Goal: Information Seeking & Learning: Learn about a topic

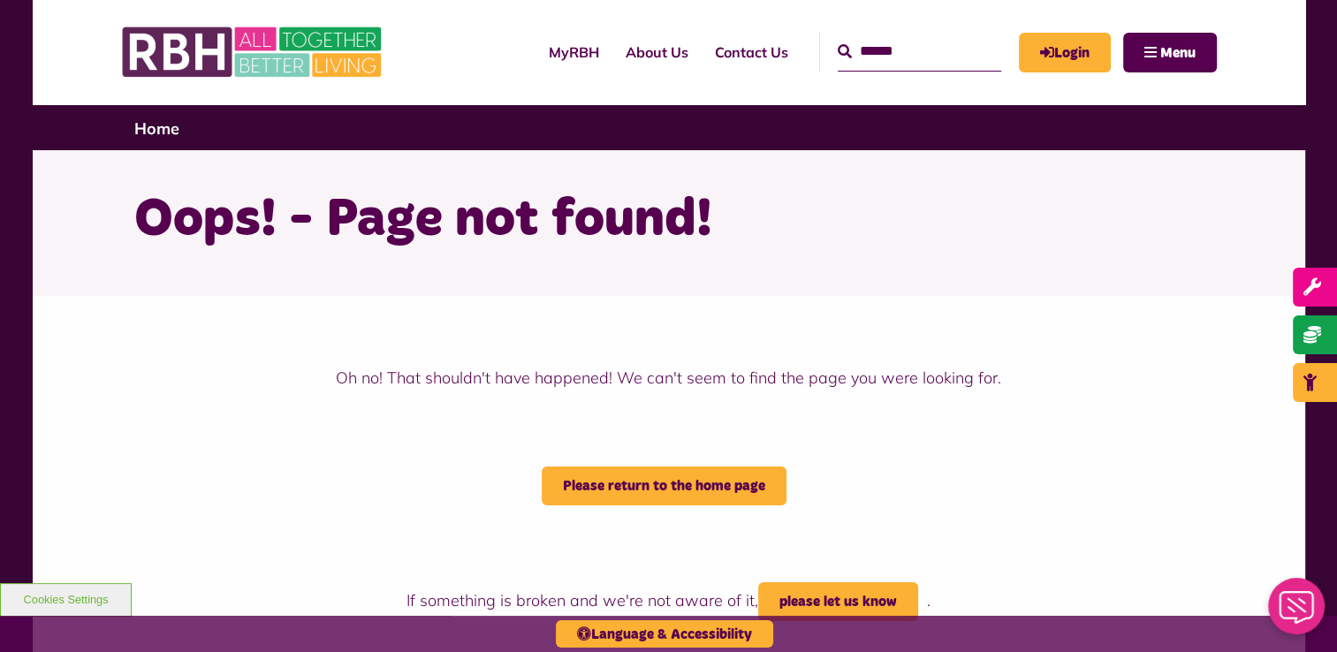
drag, startPoint x: 923, startPoint y: 40, endPoint x: 915, endPoint y: 44, distance: 9.1
click at [919, 42] on input "text" at bounding box center [919, 52] width 163 height 38
click at [633, 41] on link "About Us" at bounding box center [656, 52] width 89 height 48
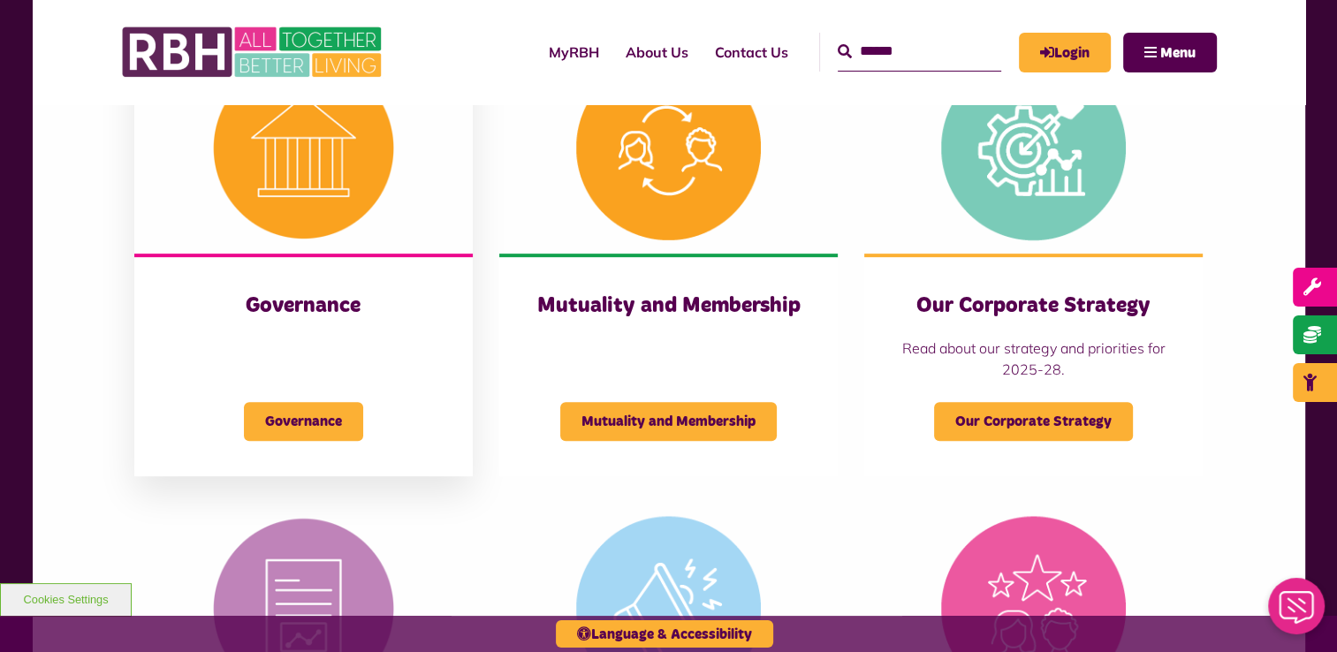
scroll to position [884, 0]
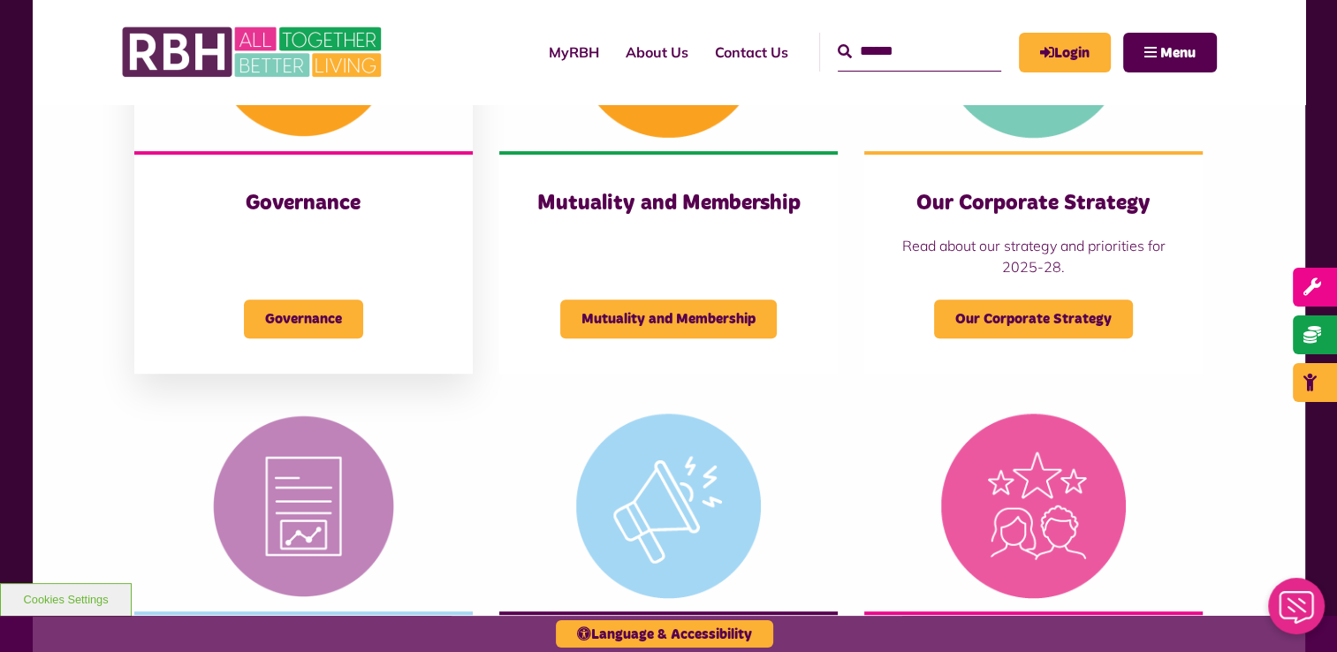
click at [333, 199] on h3 "Governance" at bounding box center [304, 203] width 268 height 27
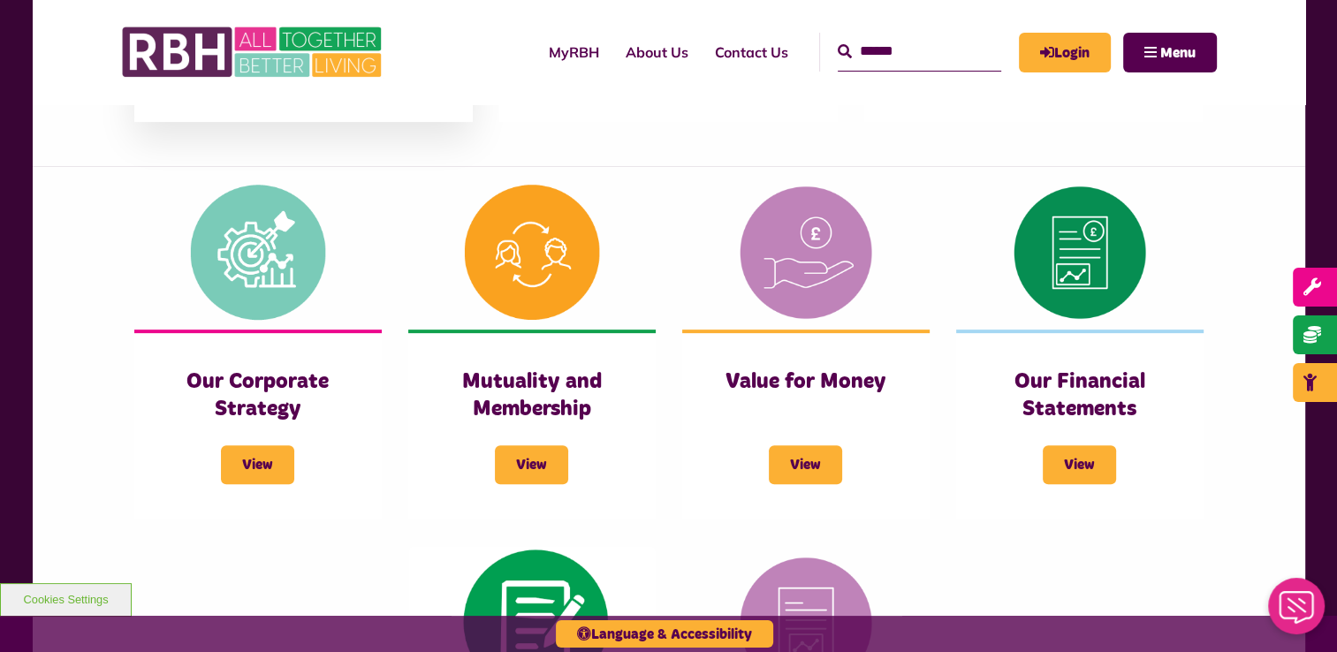
scroll to position [707, 0]
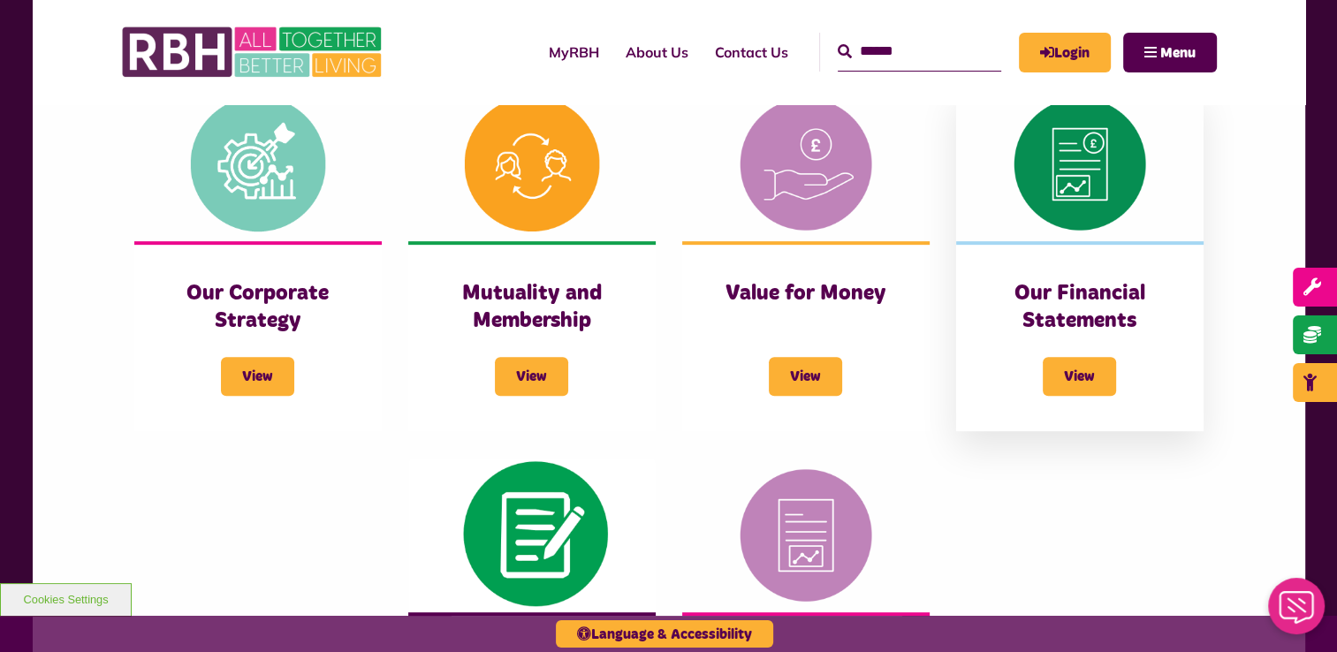
click at [1117, 285] on h3 "Our Financial Statements" at bounding box center [1079, 307] width 177 height 55
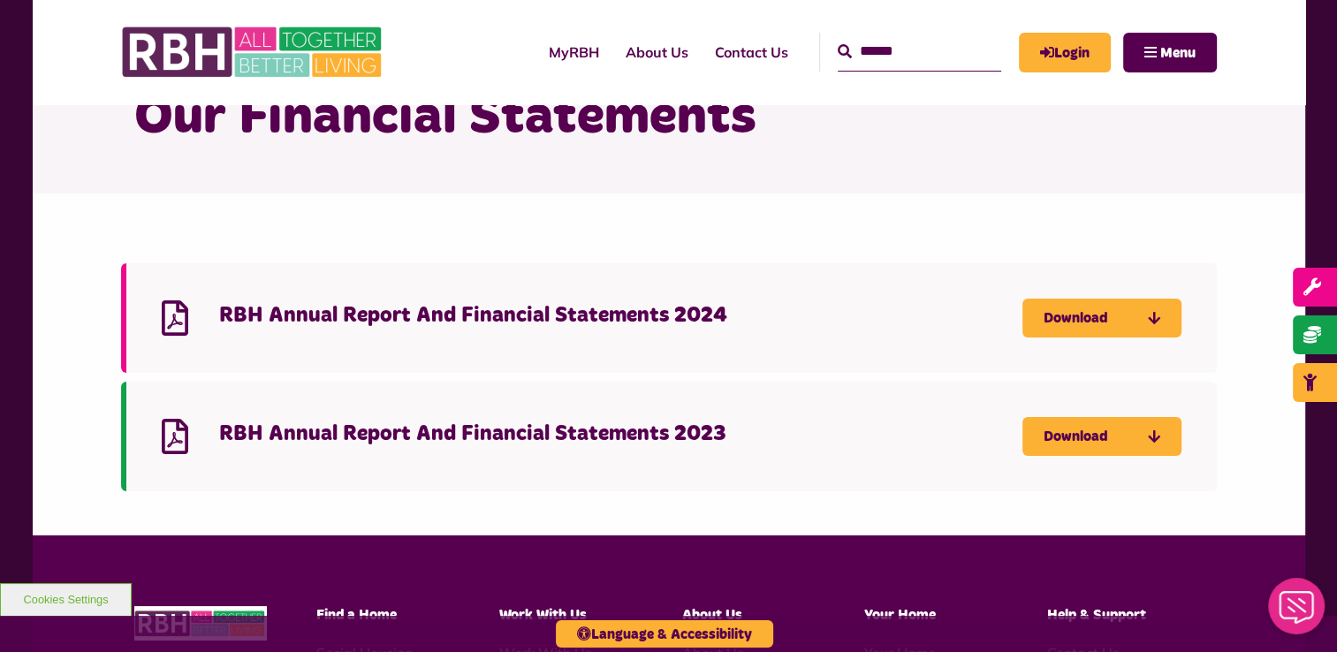
scroll to position [265, 0]
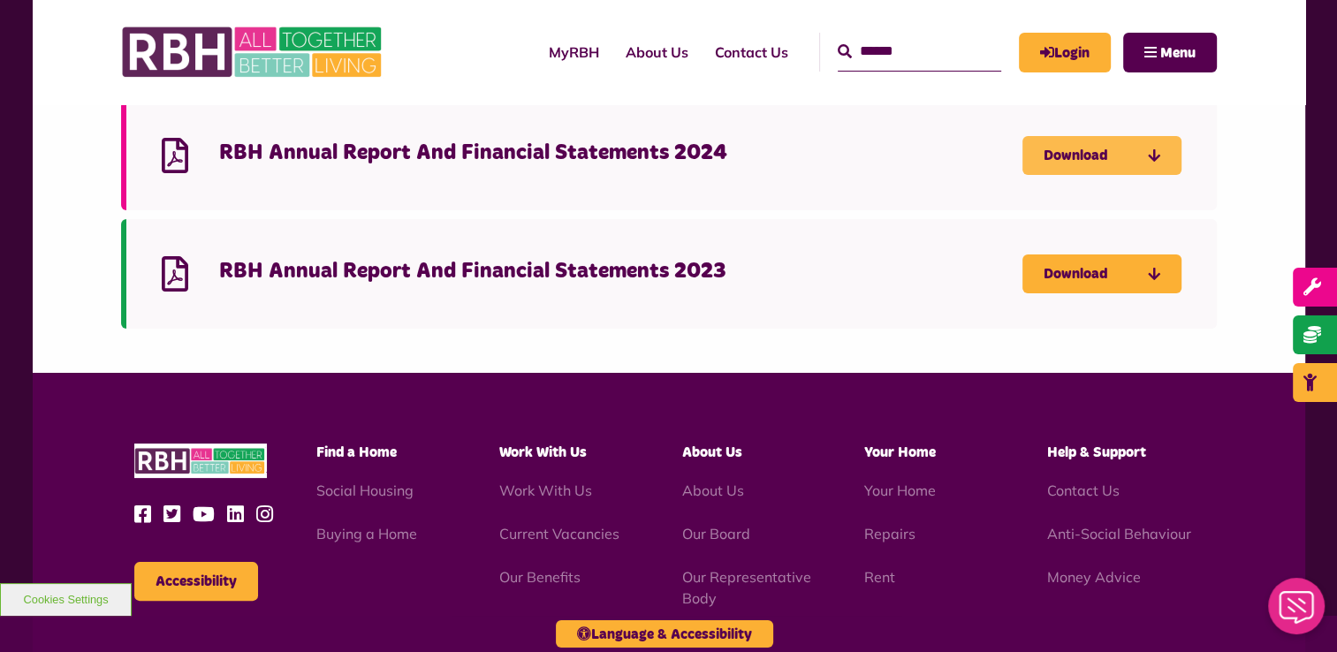
click at [1088, 147] on link "Download" at bounding box center [1101, 155] width 159 height 39
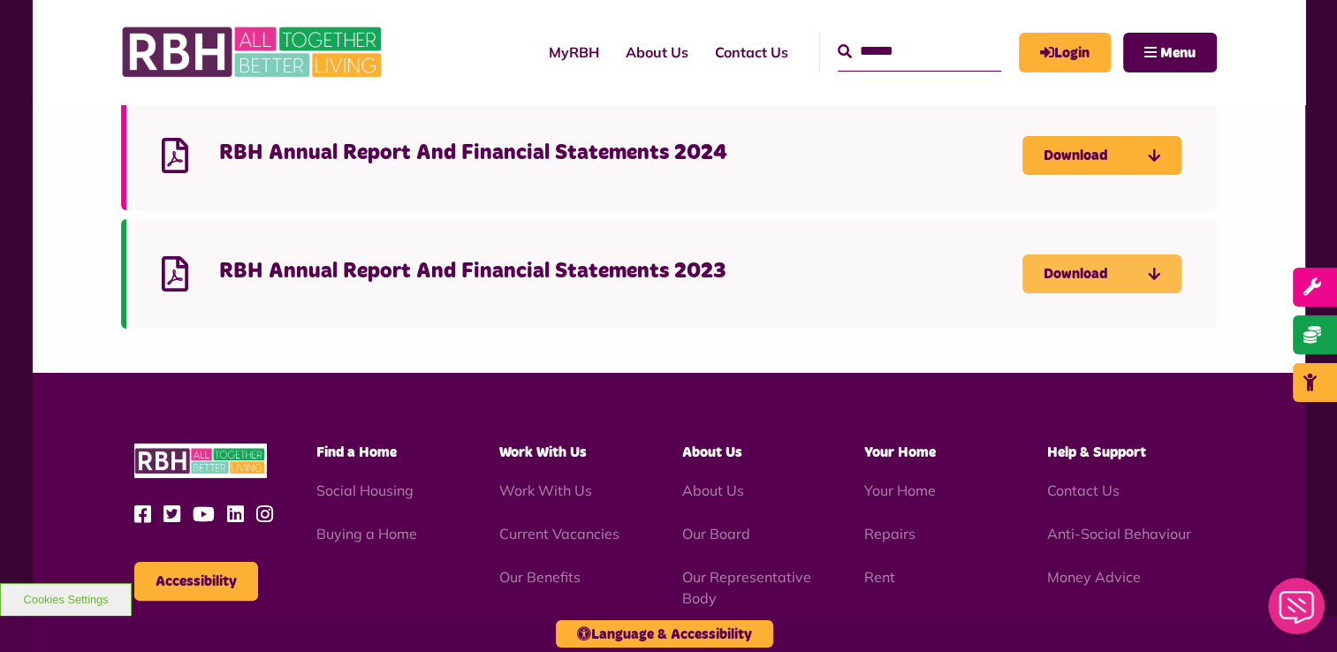
click at [1117, 281] on link "Download" at bounding box center [1101, 273] width 159 height 39
click at [179, 48] on img at bounding box center [253, 52] width 265 height 69
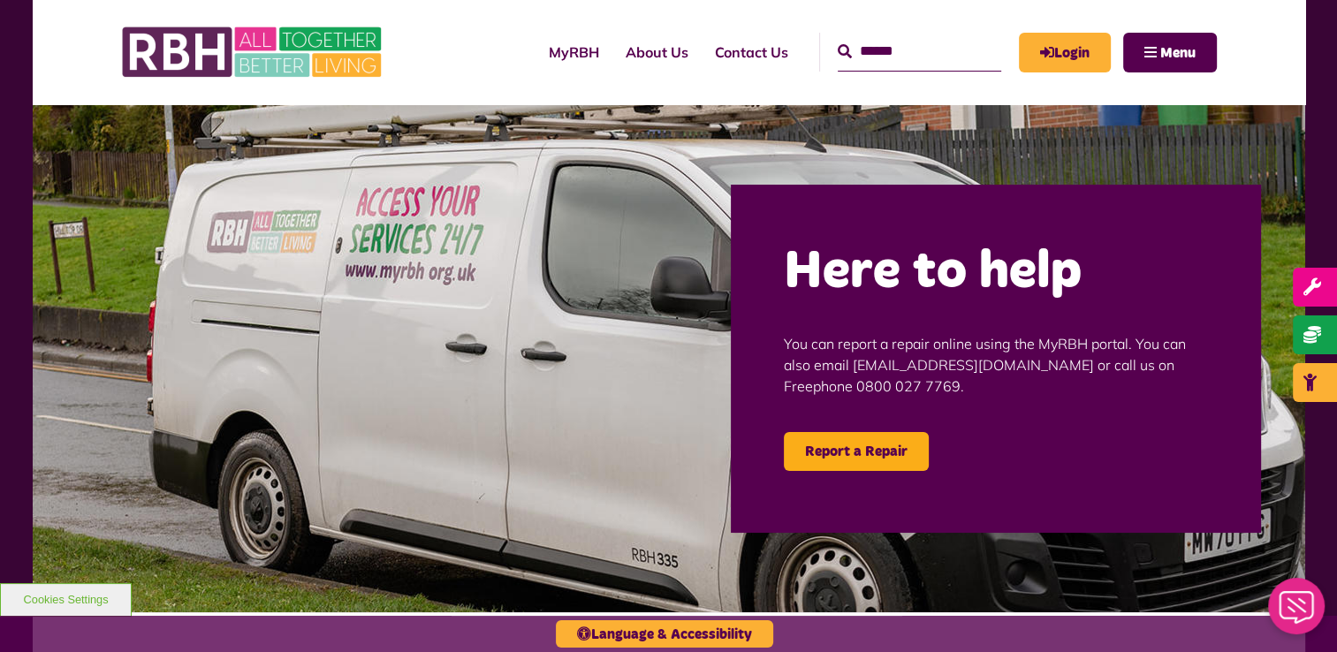
scroll to position [1757, 0]
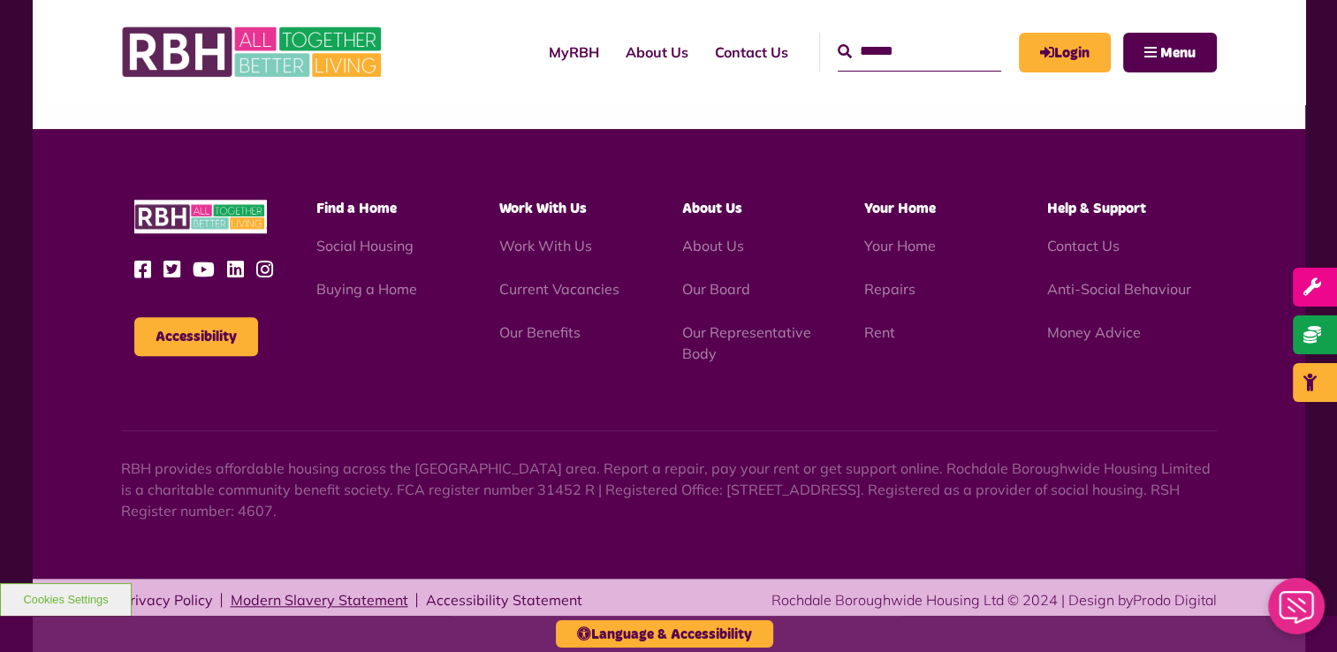
click at [340, 603] on link "Modern Slavery Statement" at bounding box center [320, 600] width 178 height 14
